Goal: Task Accomplishment & Management: Manage account settings

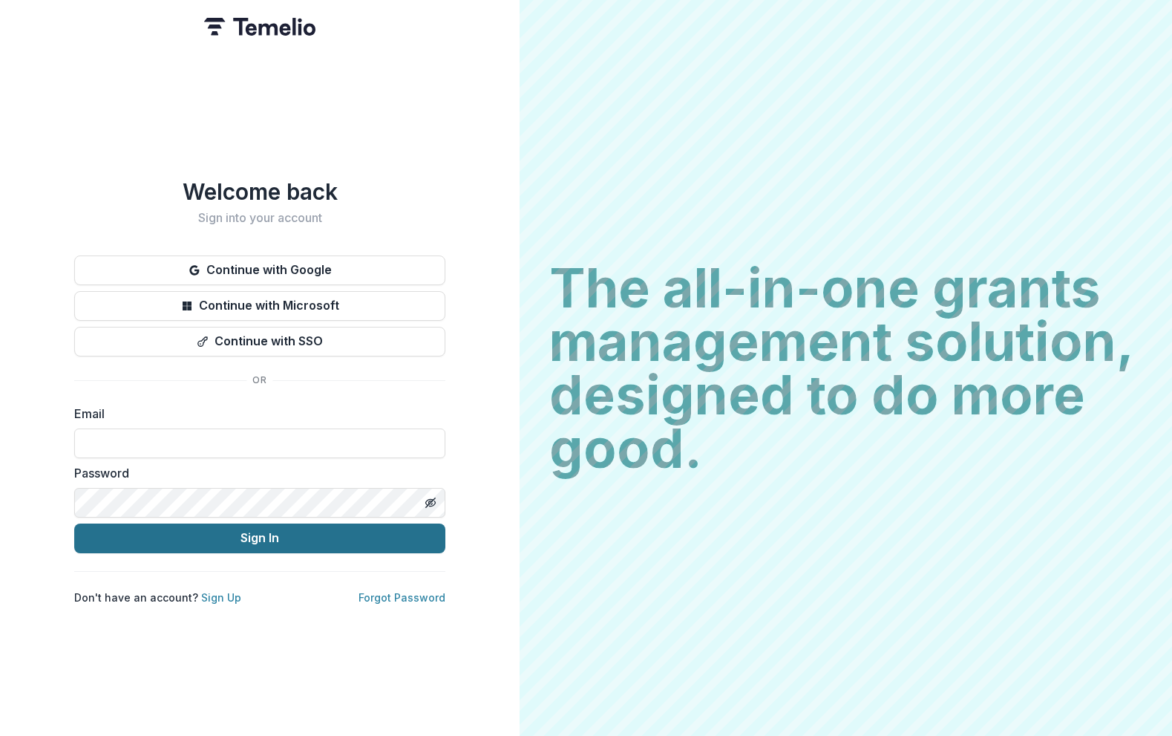
type input "**********"
click at [267, 539] on button "Sign In" at bounding box center [259, 538] width 371 height 30
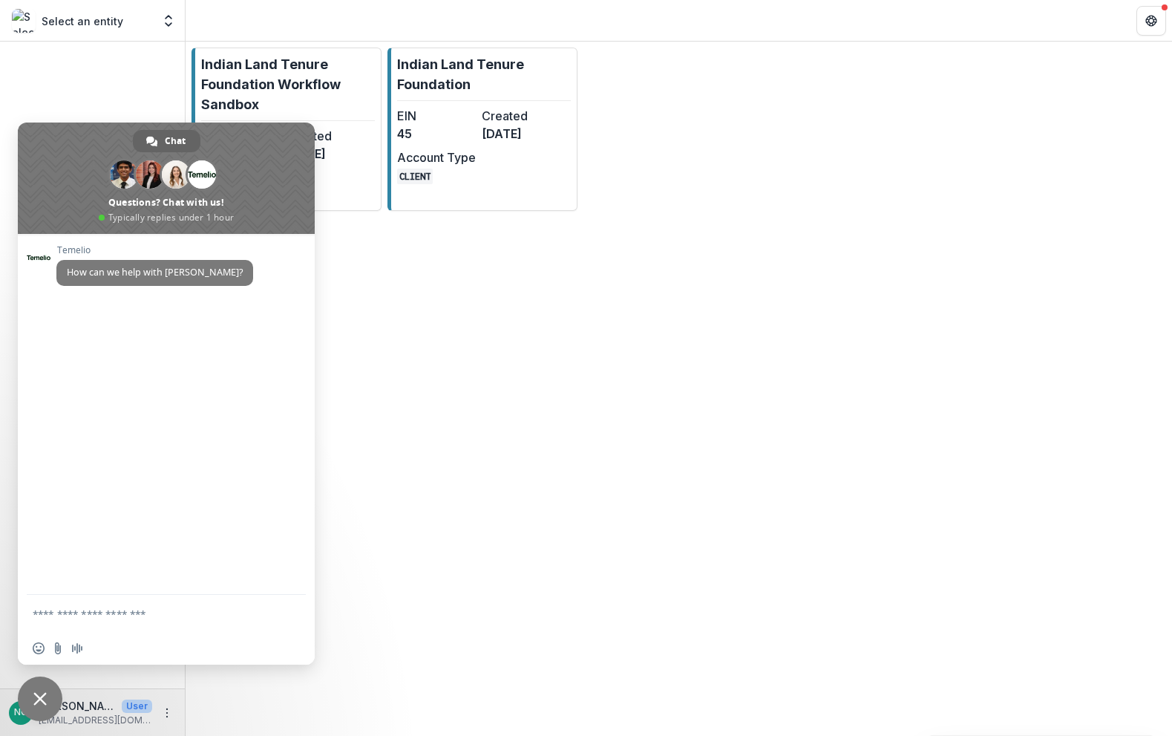
click at [44, 692] on span "Close chat" at bounding box center [39, 698] width 13 height 13
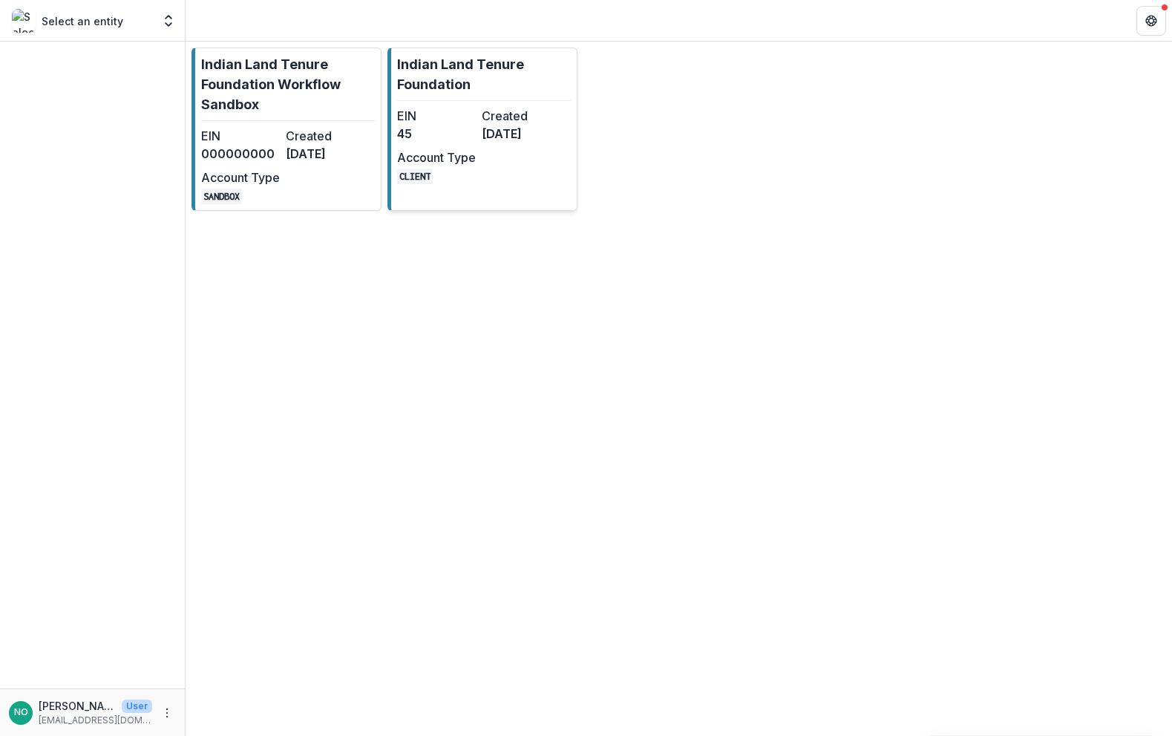
click at [464, 134] on dd "45" at bounding box center [436, 134] width 79 height 18
